Goal: Task Accomplishment & Management: Manage account settings

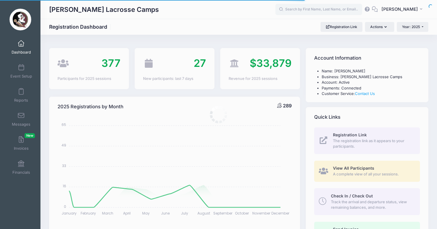
select select
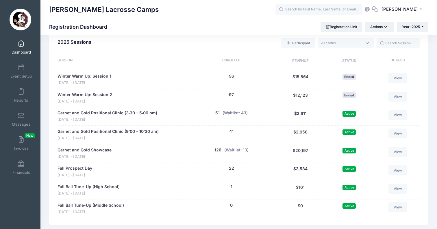
scroll to position [262, 0]
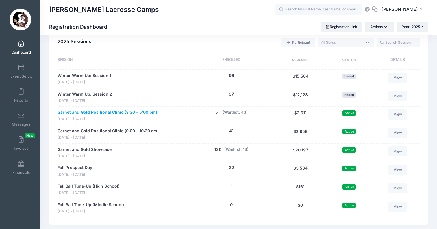
click at [125, 109] on link "Garnet and Gold Positional Clinic (3:30 – 5:00 pm)" at bounding box center [108, 112] width 100 height 6
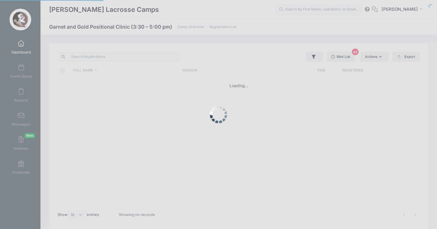
select select "10"
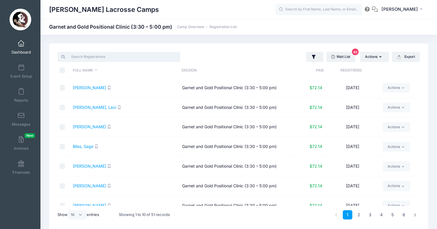
click at [139, 55] on input "search" at bounding box center [119, 57] width 123 height 10
paste input "[PERSON_NAME]"
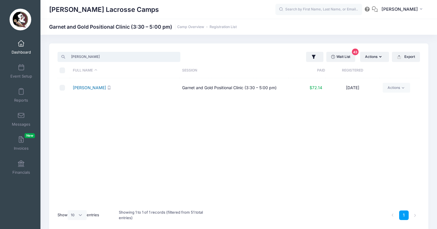
type input "[PERSON_NAME]"
click at [92, 88] on link "[PERSON_NAME]" at bounding box center [89, 87] width 33 height 5
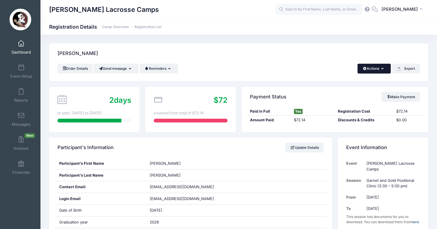
click at [372, 67] on button "Actions" at bounding box center [374, 69] width 33 height 10
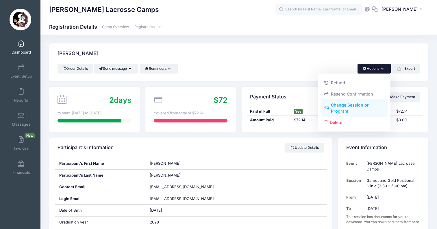
click at [349, 109] on link "Change Session or Program" at bounding box center [354, 107] width 67 height 17
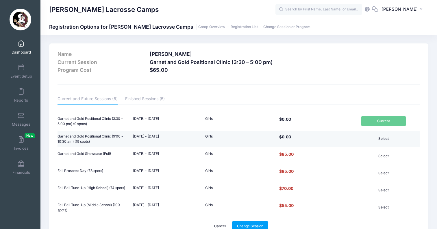
click at [387, 141] on button "Select" at bounding box center [383, 139] width 45 height 10
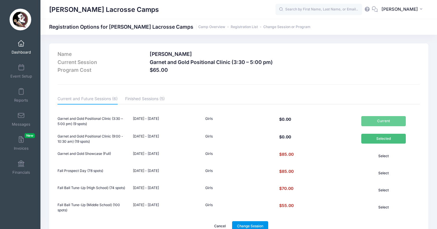
click at [242, 223] on link "Change Session" at bounding box center [250, 226] width 36 height 10
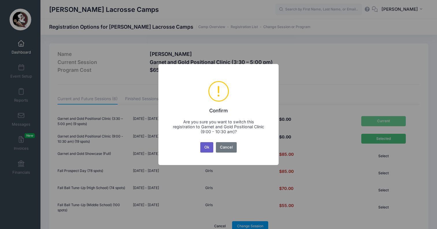
click at [205, 147] on button "Ok" at bounding box center [206, 147] width 13 height 10
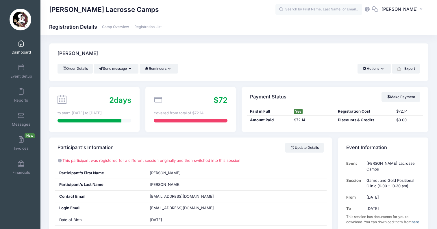
click at [247, 47] on div "Rosenquist, Ashley" at bounding box center [238, 53] width 379 height 20
click at [18, 47] on link "Dashboard" at bounding box center [21, 47] width 27 height 20
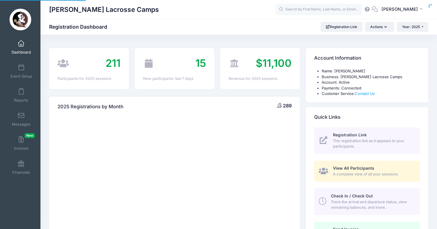
select select
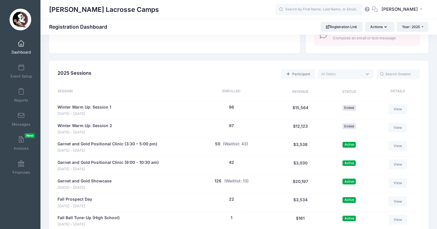
scroll to position [244, 0]
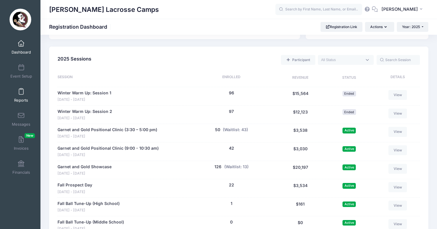
click at [24, 93] on link "Reports" at bounding box center [21, 95] width 27 height 20
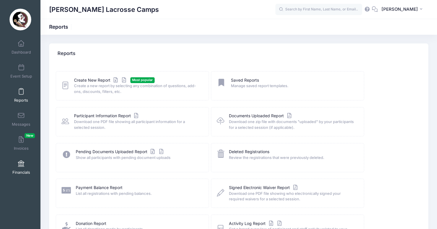
click at [24, 158] on link "Financials" at bounding box center [21, 167] width 27 height 20
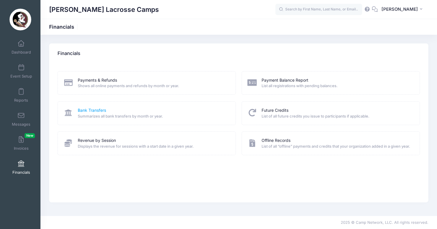
click at [92, 112] on link "Bank Transfers" at bounding box center [92, 110] width 28 height 6
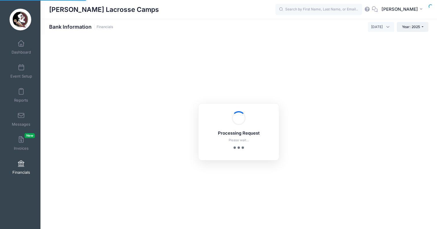
select select "10"
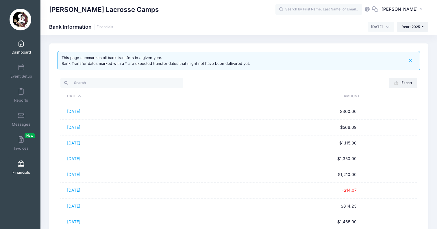
click at [16, 51] on span "Dashboard" at bounding box center [21, 52] width 19 height 5
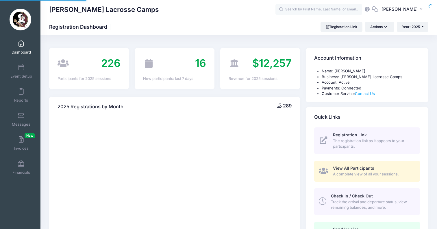
select select
